Goal: Navigation & Orientation: Understand site structure

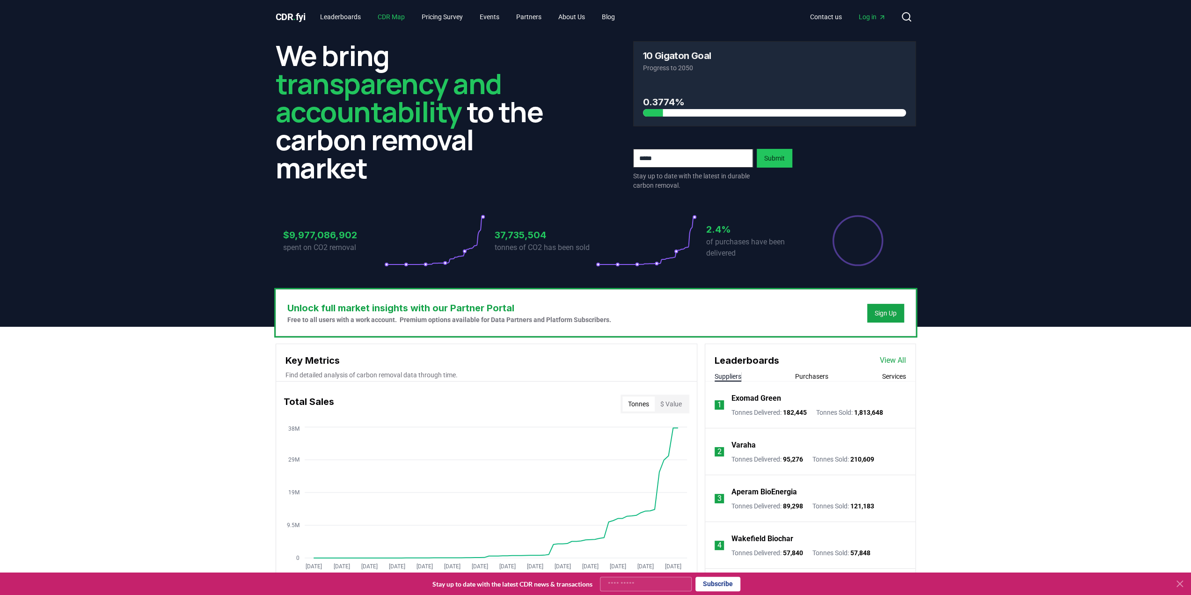
click at [385, 18] on link "CDR Map" at bounding box center [391, 16] width 42 height 17
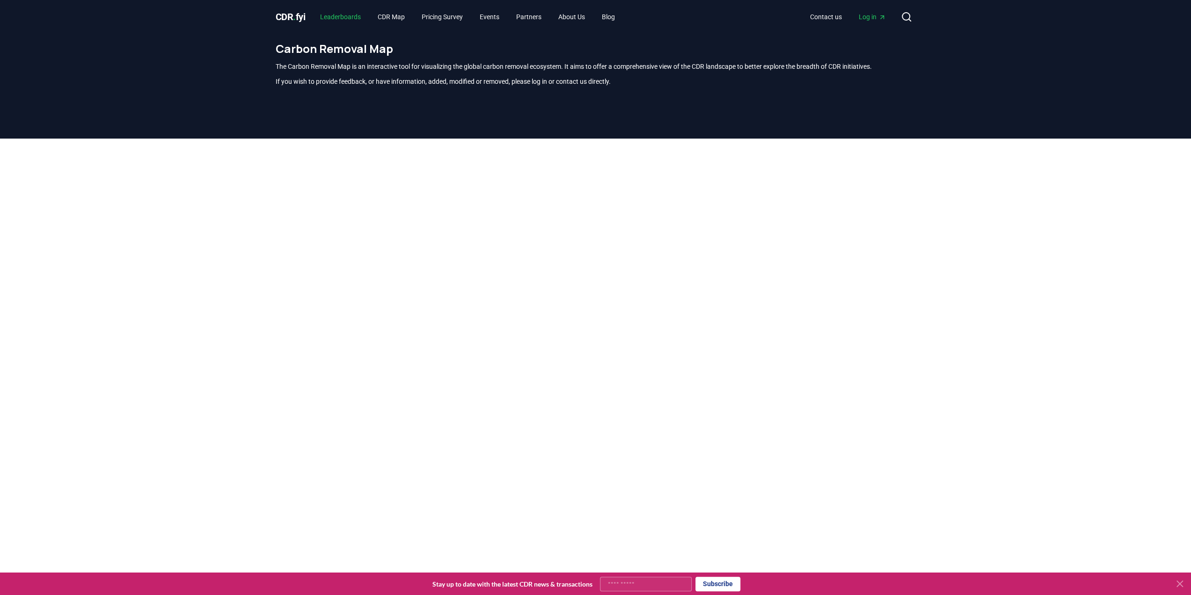
click at [349, 17] on link "Leaderboards" at bounding box center [341, 16] width 56 height 17
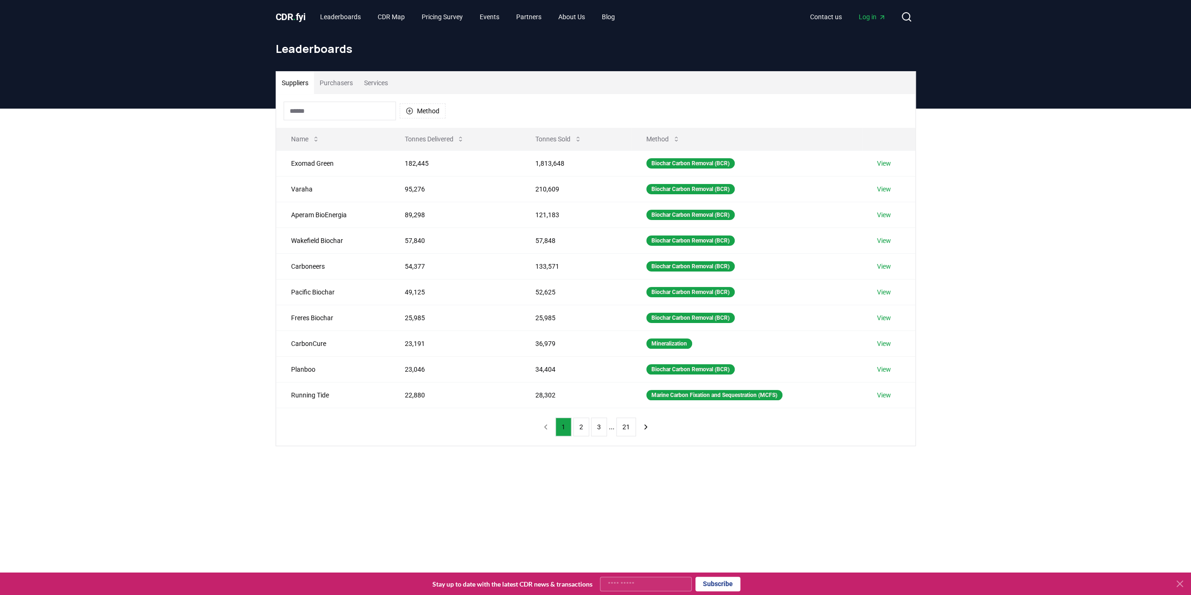
click at [268, 15] on div "CDR . fyi Leaderboards CDR Map Pricing Survey Events Partners About Us Blog Con…" at bounding box center [595, 17] width 655 height 34
click at [279, 18] on span "CDR . fyi" at bounding box center [291, 16] width 30 height 11
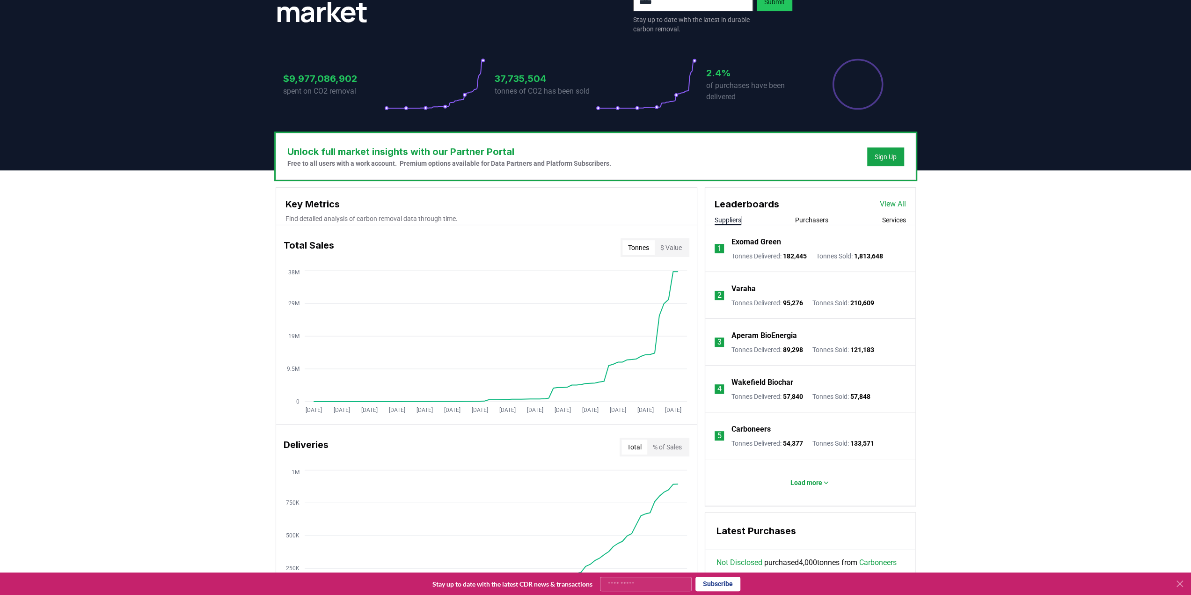
scroll to position [187, 0]
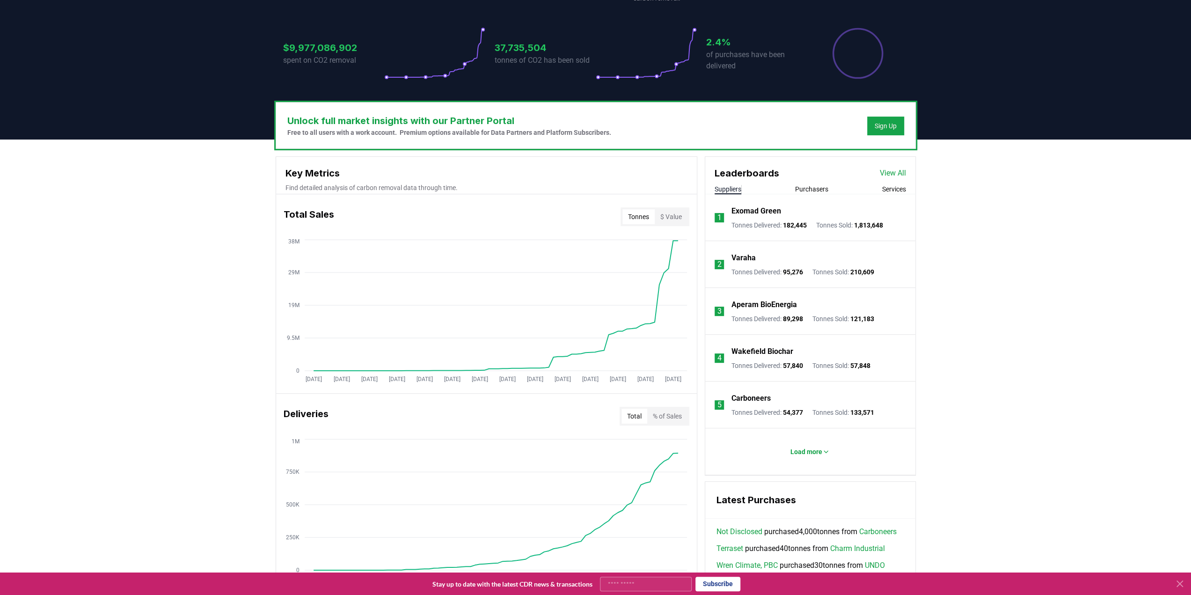
click at [673, 215] on button "$ Value" at bounding box center [670, 216] width 33 height 15
click at [639, 211] on button "Tonnes" at bounding box center [638, 216] width 32 height 15
